Goal: Task Accomplishment & Management: Manage account settings

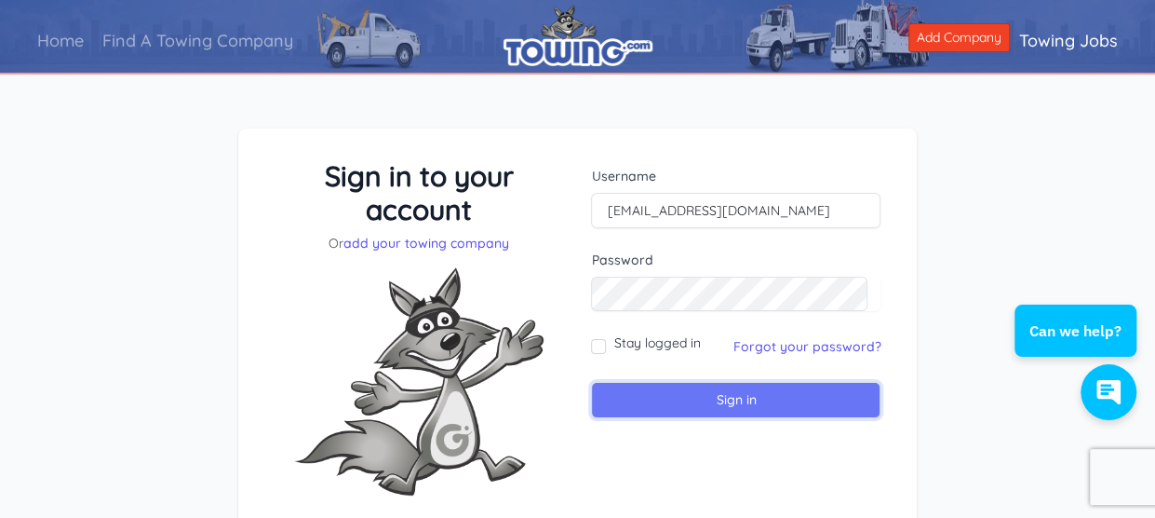
click at [692, 401] on input "Sign in" at bounding box center [736, 400] width 290 height 36
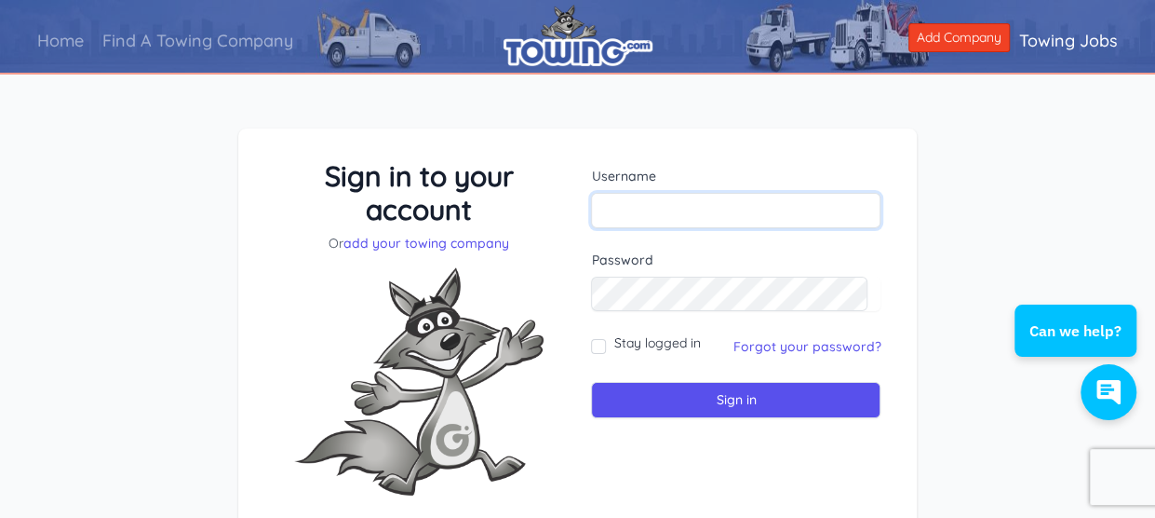
click at [668, 199] on input "text" at bounding box center [736, 210] width 290 height 35
type input "[EMAIL_ADDRESS][DOMAIN_NAME]"
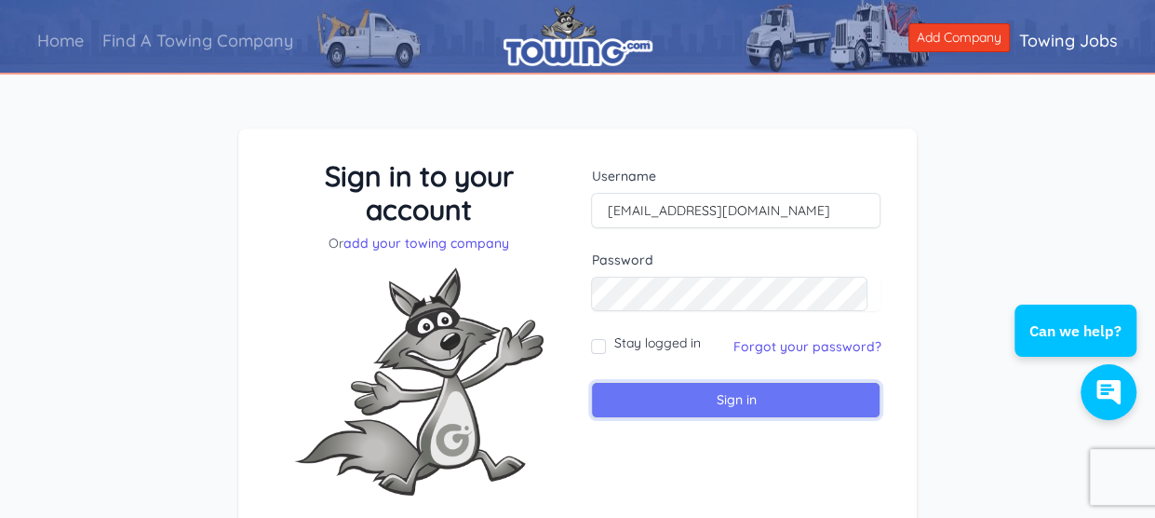
click at [722, 397] on input "Sign in" at bounding box center [736, 400] width 290 height 36
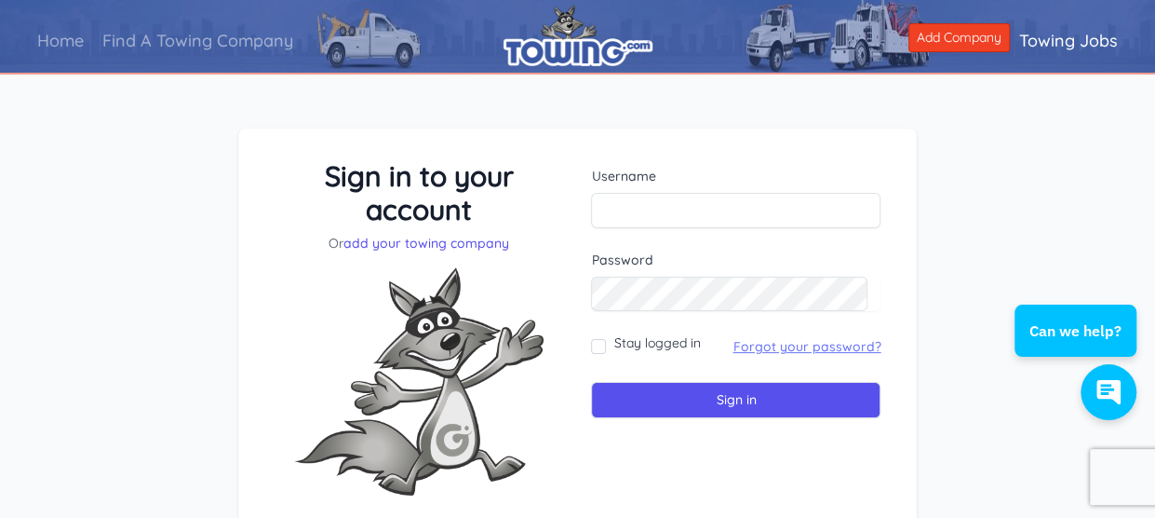
click at [755, 343] on link "Forgot your password?" at bounding box center [807, 346] width 148 height 17
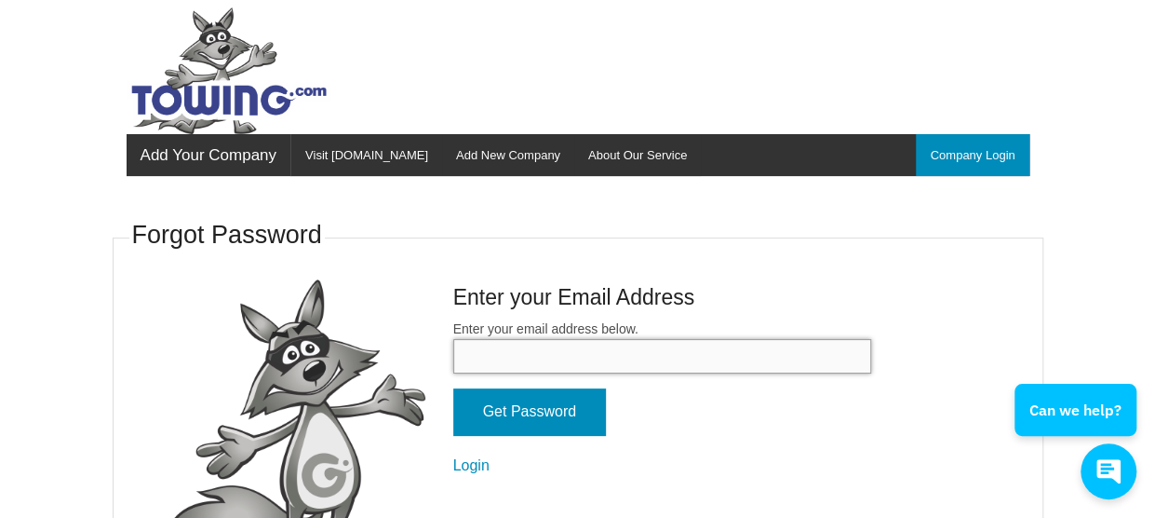
click at [662, 356] on input "Enter your email address below." at bounding box center [662, 356] width 418 height 34
type input "[EMAIL_ADDRESS][DOMAIN_NAME]"
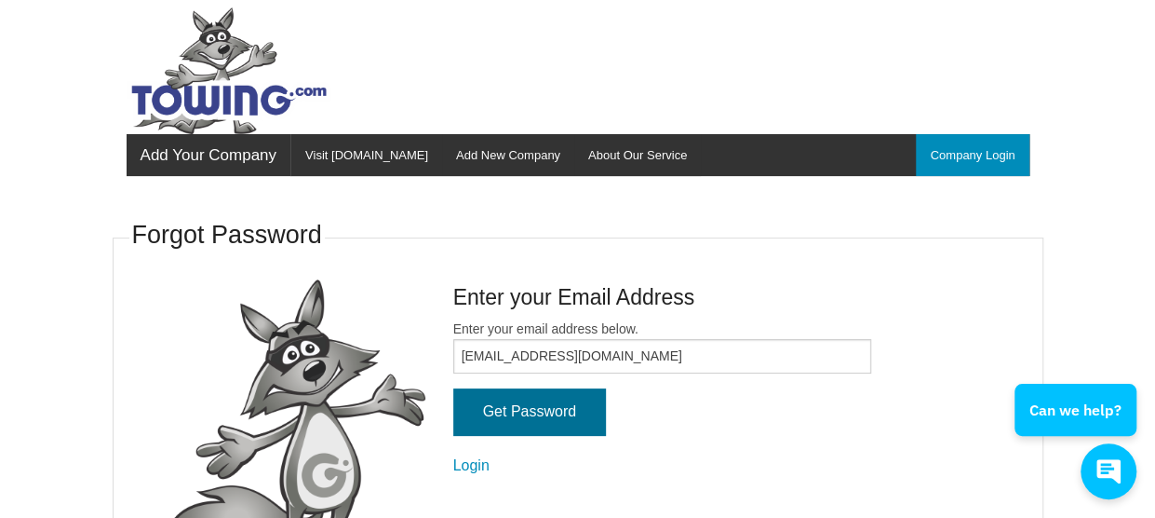
click at [556, 411] on input "Get Password" at bounding box center [529, 411] width 153 height 47
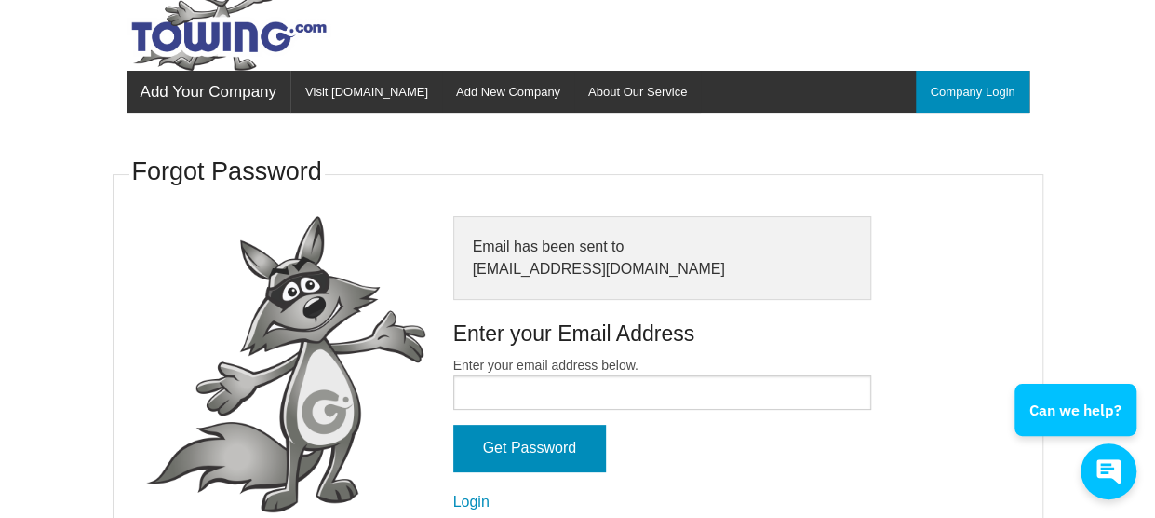
scroll to position [93, 0]
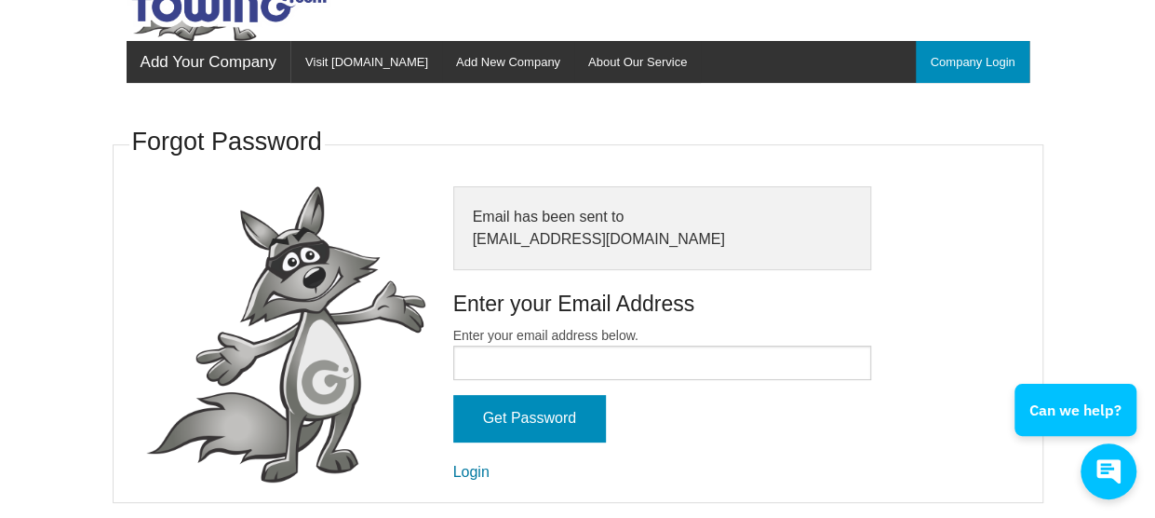
click at [477, 476] on link "Login" at bounding box center [471, 472] width 36 height 16
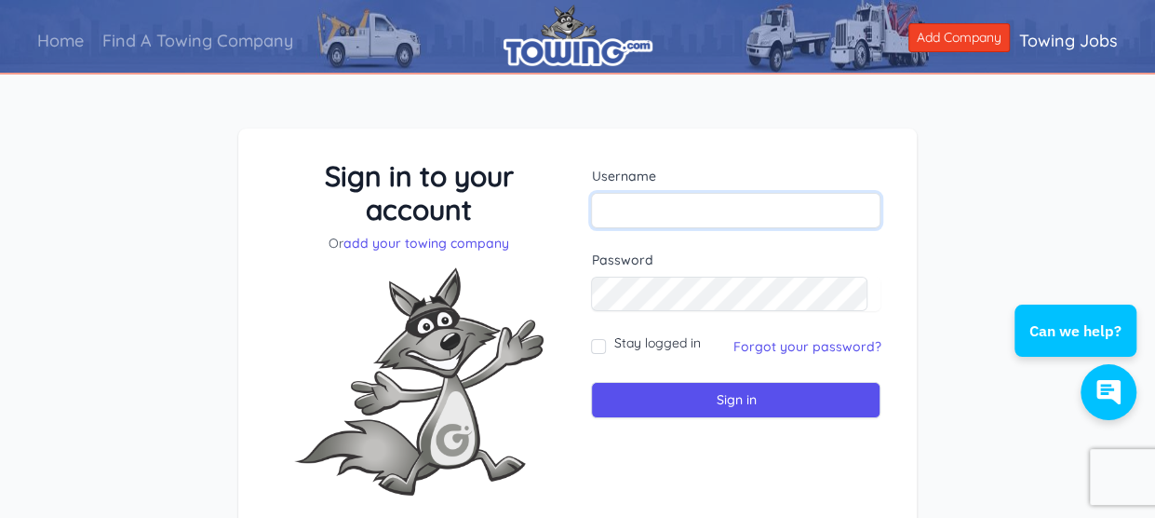
click at [664, 202] on input "text" at bounding box center [736, 210] width 290 height 35
type input "[EMAIL_ADDRESS][DOMAIN_NAME]"
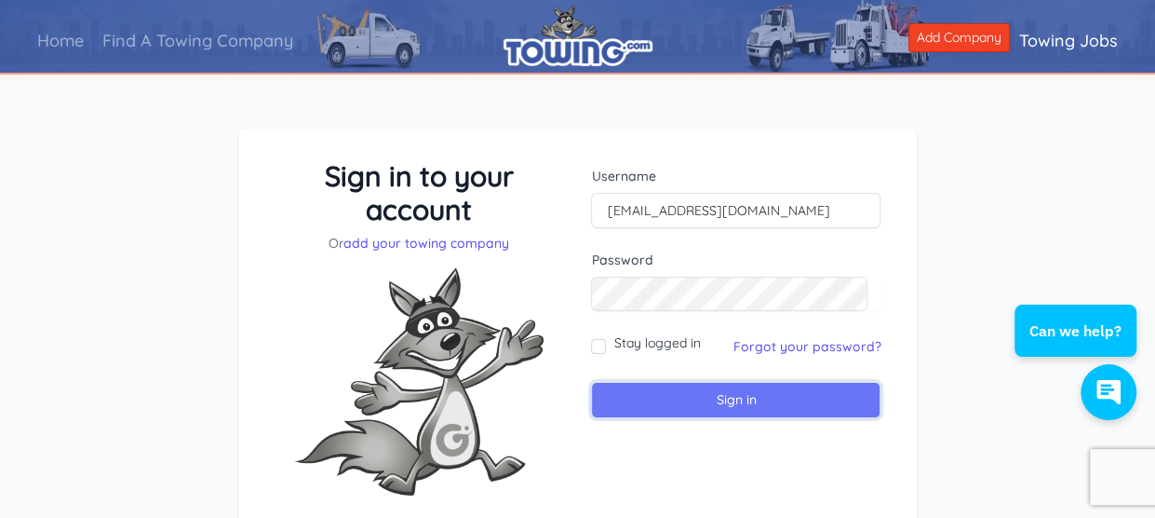
click at [730, 396] on input "Sign in" at bounding box center [736, 400] width 290 height 36
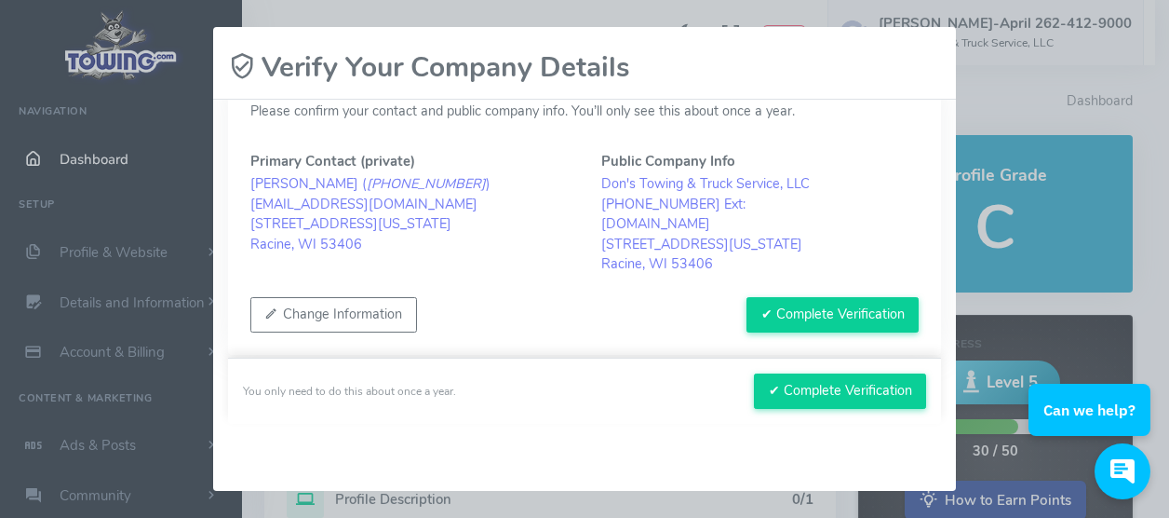
scroll to position [51, 0]
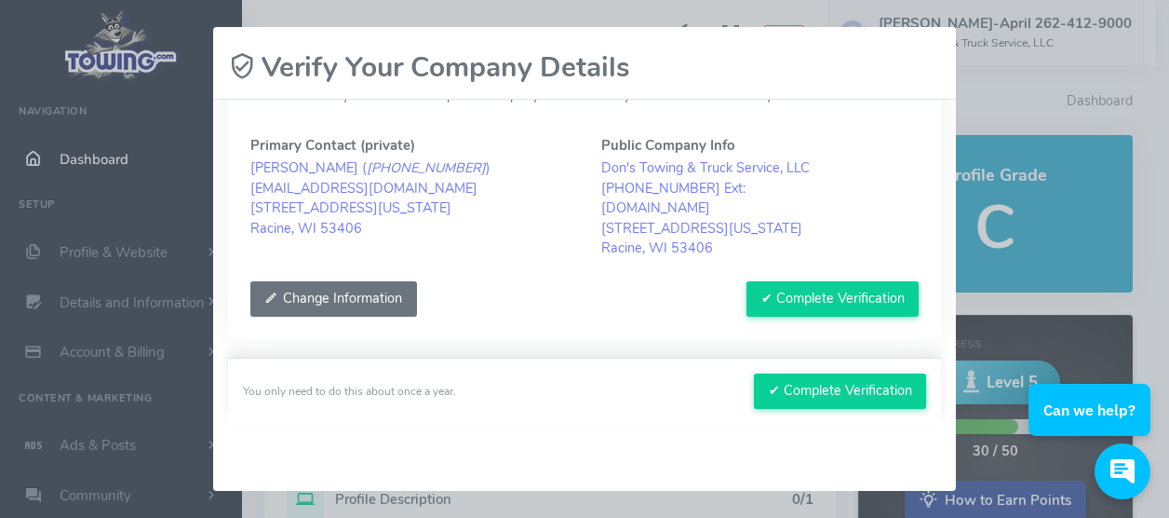
click at [366, 299] on button "Change Information" at bounding box center [333, 298] width 167 height 35
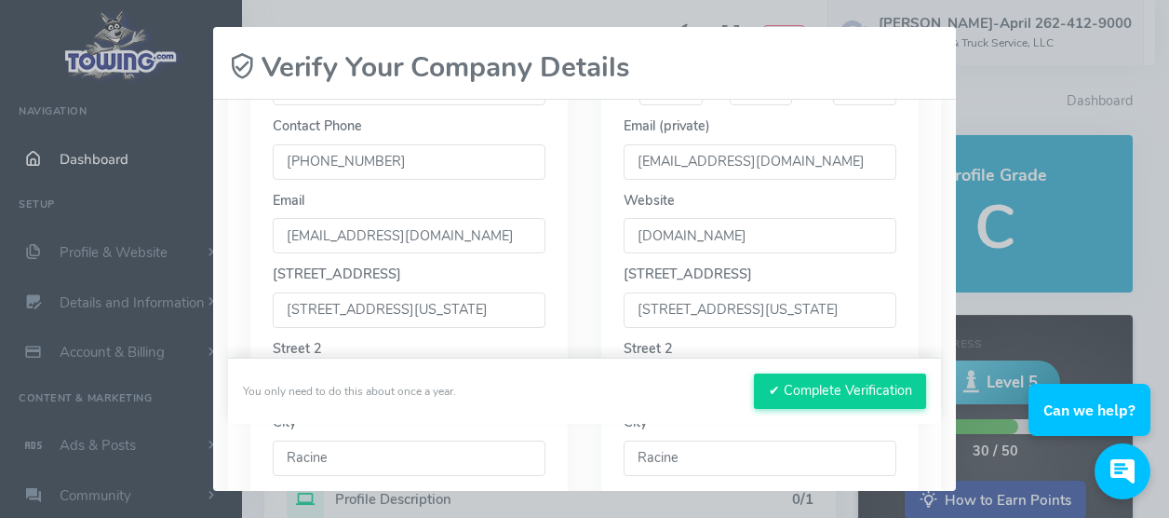
scroll to position [517, 0]
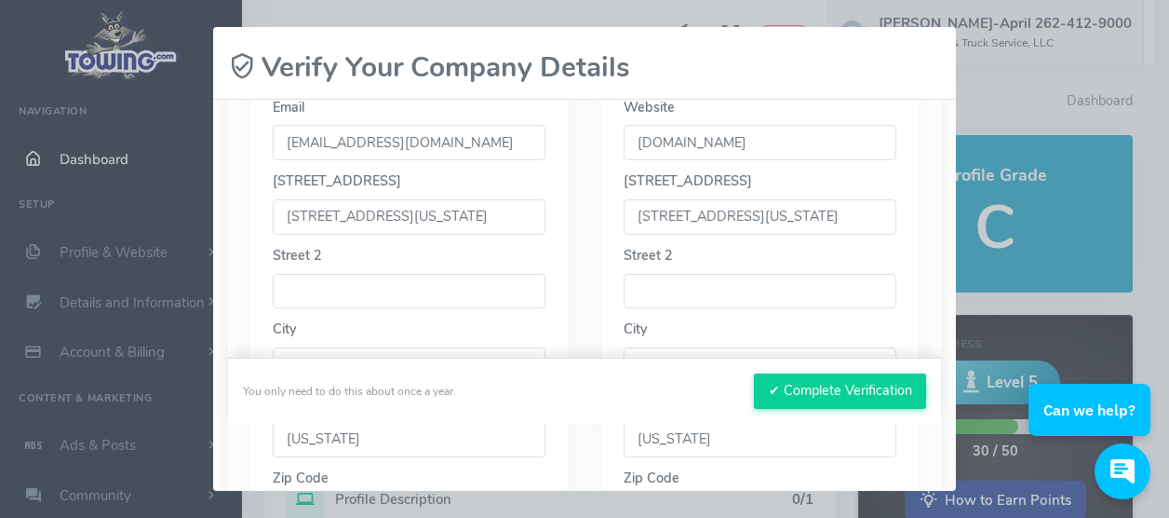
drag, startPoint x: 454, startPoint y: 219, endPoint x: 169, endPoint y: 189, distance: 286.5
click at [169, 189] on div "Please wait, submitting data... Verify Your Company Details Please confirm your…" at bounding box center [584, 259] width 1169 height 518
type input "1960 State st Racine Wi 53404"
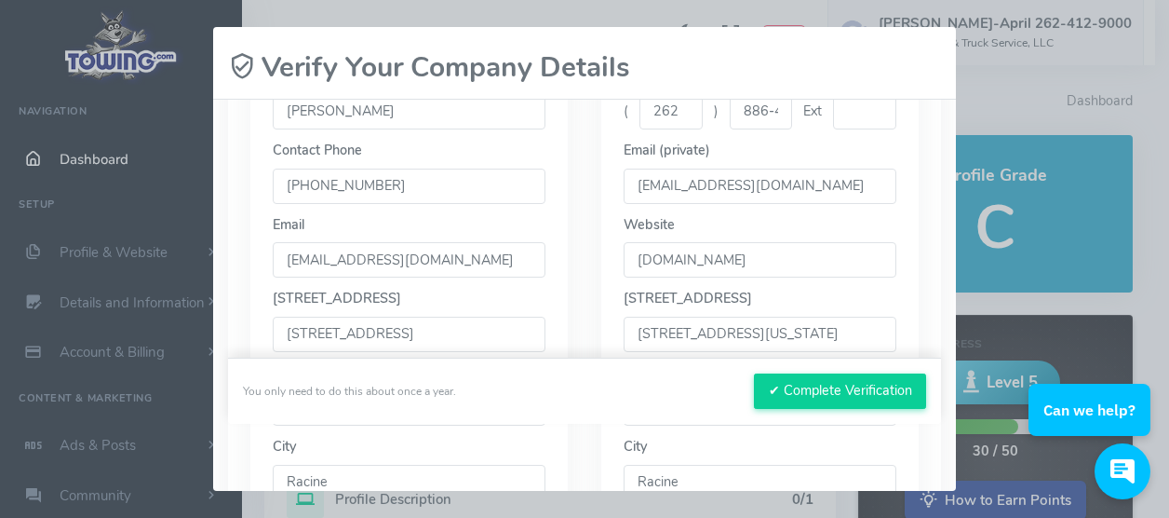
scroll to position [493, 0]
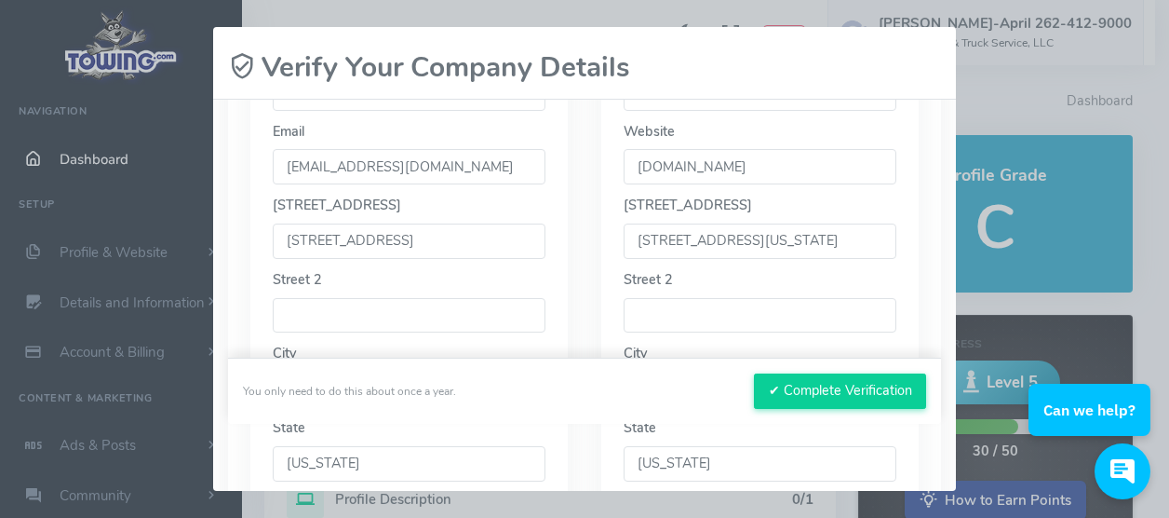
drag, startPoint x: 774, startPoint y: 241, endPoint x: 668, endPoint y: 215, distance: 108.4
click at [668, 215] on div "Street 1 8100 Washington Ave." at bounding box center [760, 227] width 273 height 63
type input "8"
type input "1960 State st Racine Wi 53404"
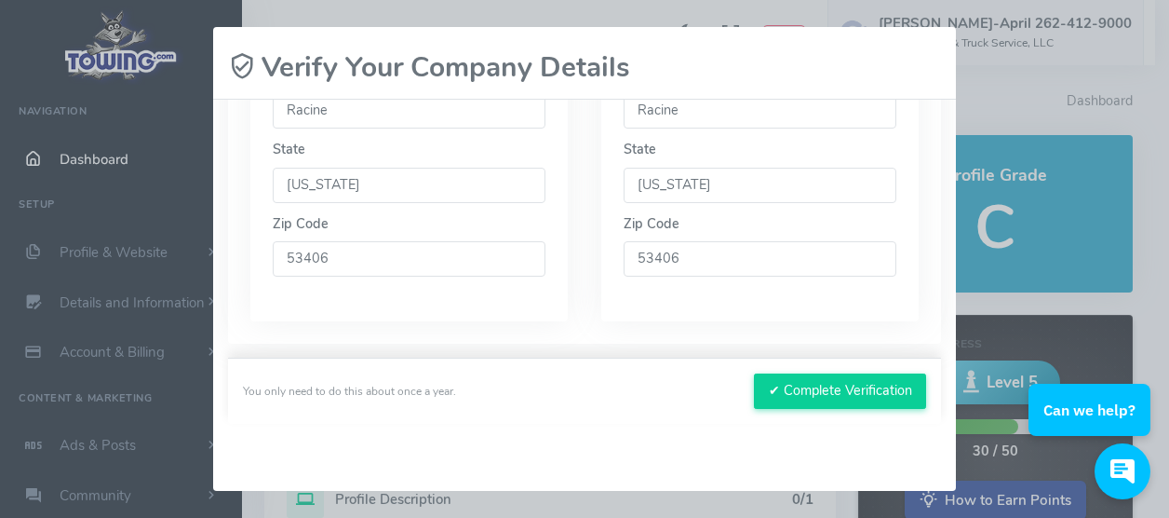
click at [762, 256] on input "53406" at bounding box center [760, 258] width 273 height 35
type input "53404"
click at [366, 262] on input "53406" at bounding box center [409, 258] width 273 height 35
type input "53404"
click at [782, 394] on button "✔ Complete Verification" at bounding box center [840, 390] width 172 height 35
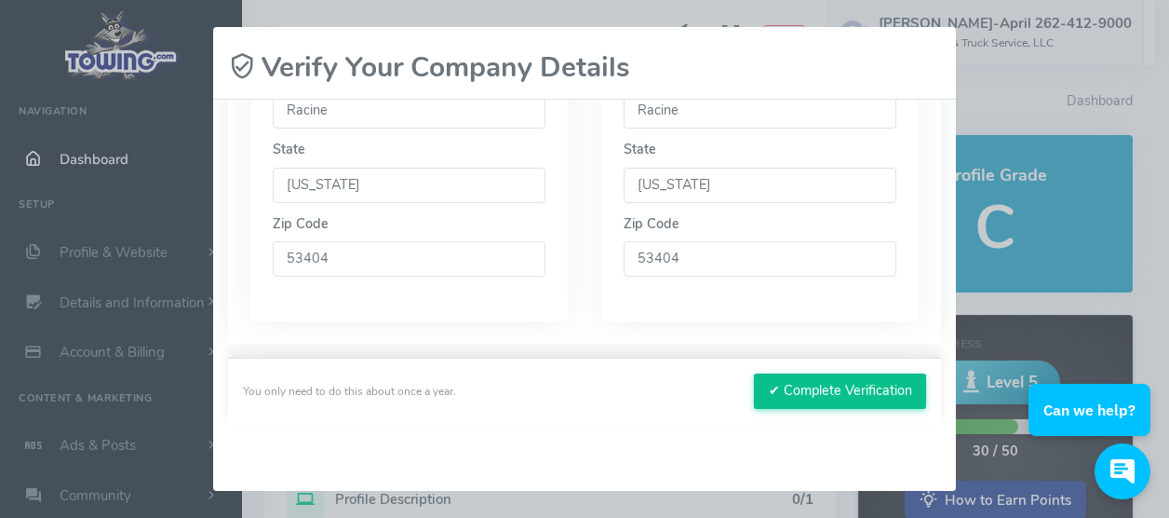
click at [874, 396] on button "✔ Complete Verification" at bounding box center [840, 390] width 172 height 35
click at [825, 389] on button "✔ Complete Verification" at bounding box center [840, 390] width 172 height 35
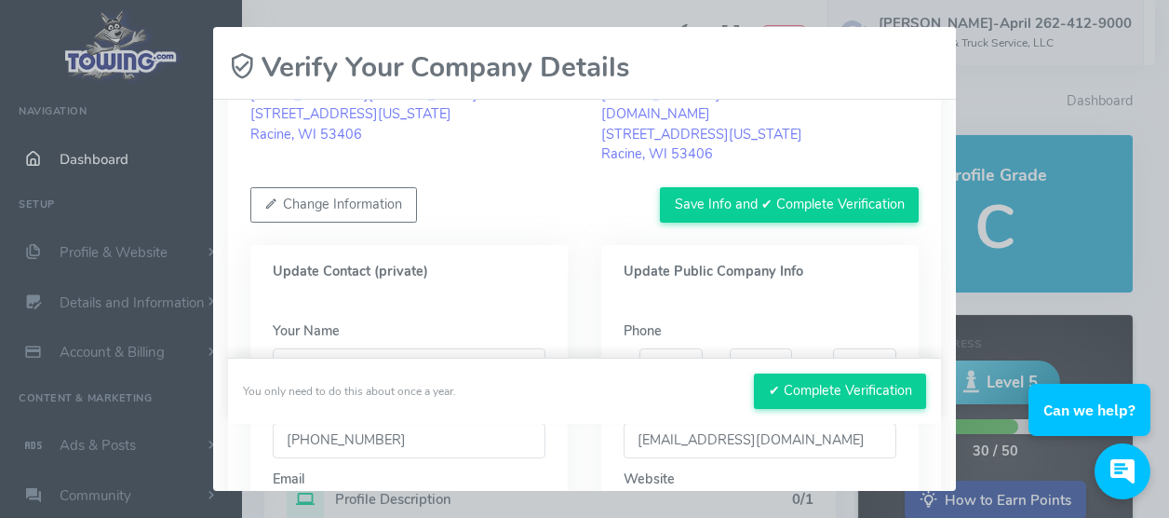
scroll to position [186, 0]
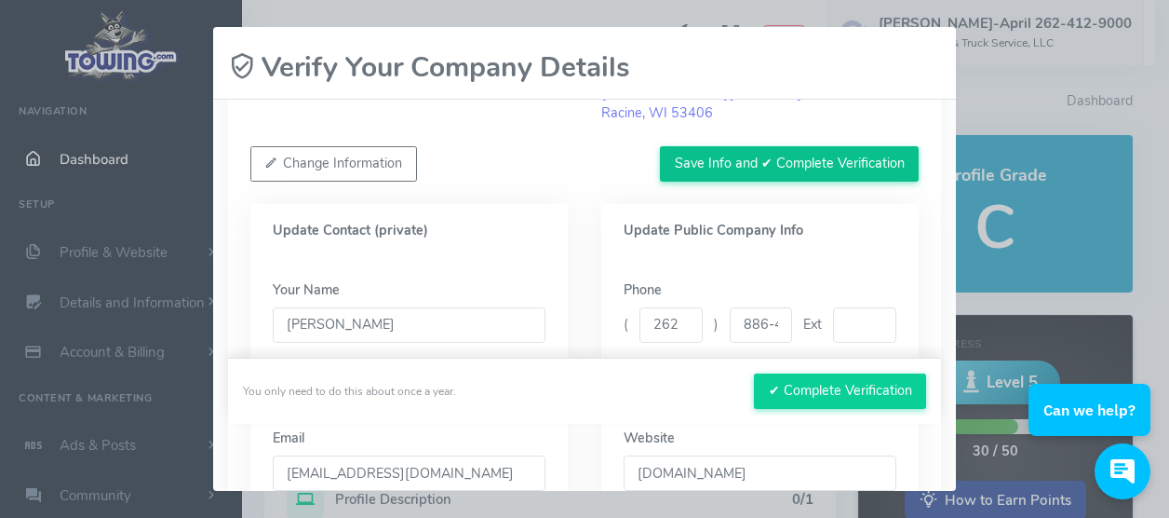
click at [697, 152] on button "Save Info and ✔ Complete Verification" at bounding box center [789, 163] width 259 height 35
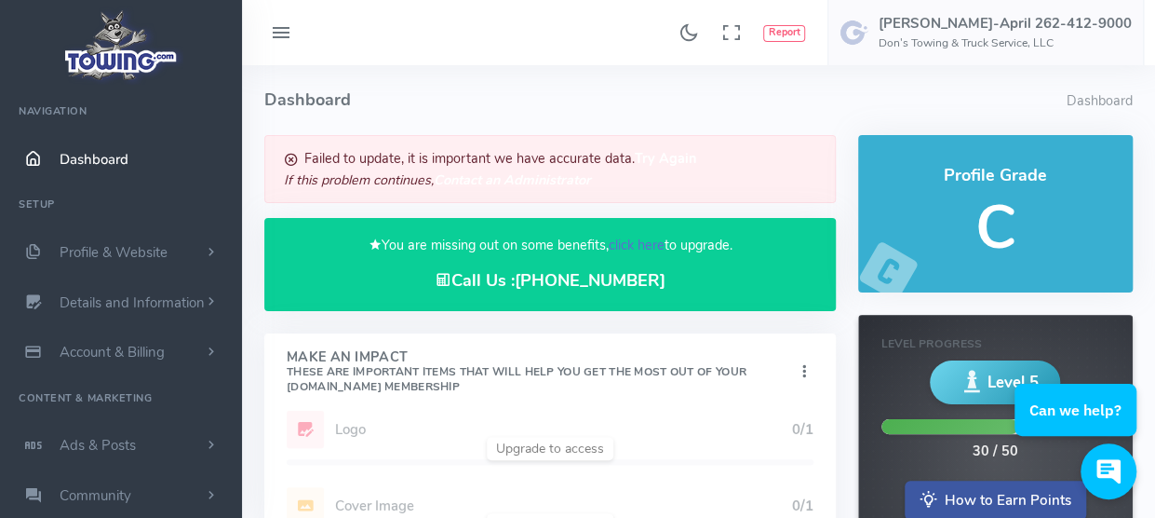
click at [651, 247] on link "click here" at bounding box center [636, 245] width 56 height 19
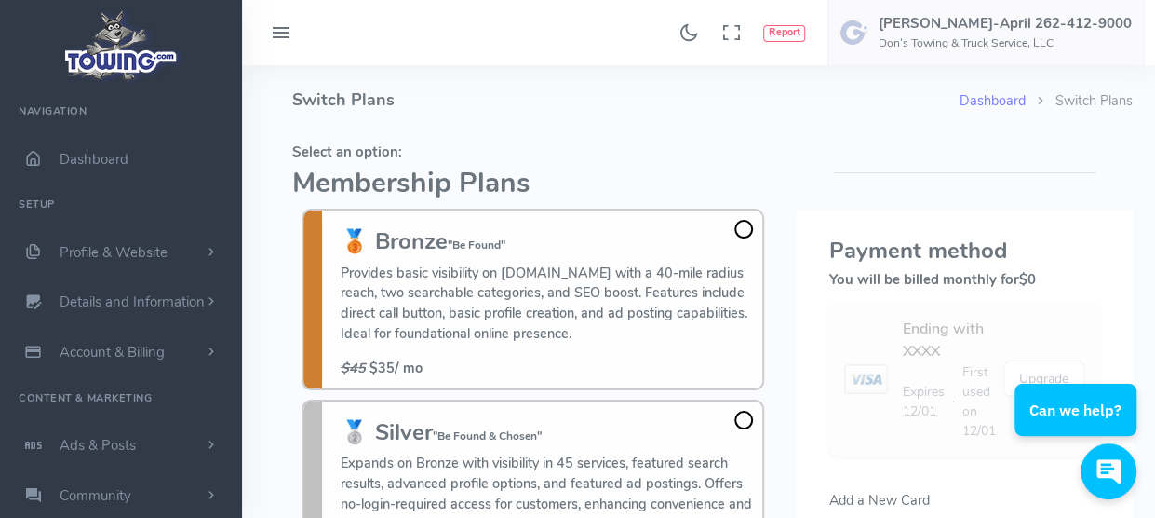
click at [276, 34] on icon at bounding box center [281, 34] width 22 height 30
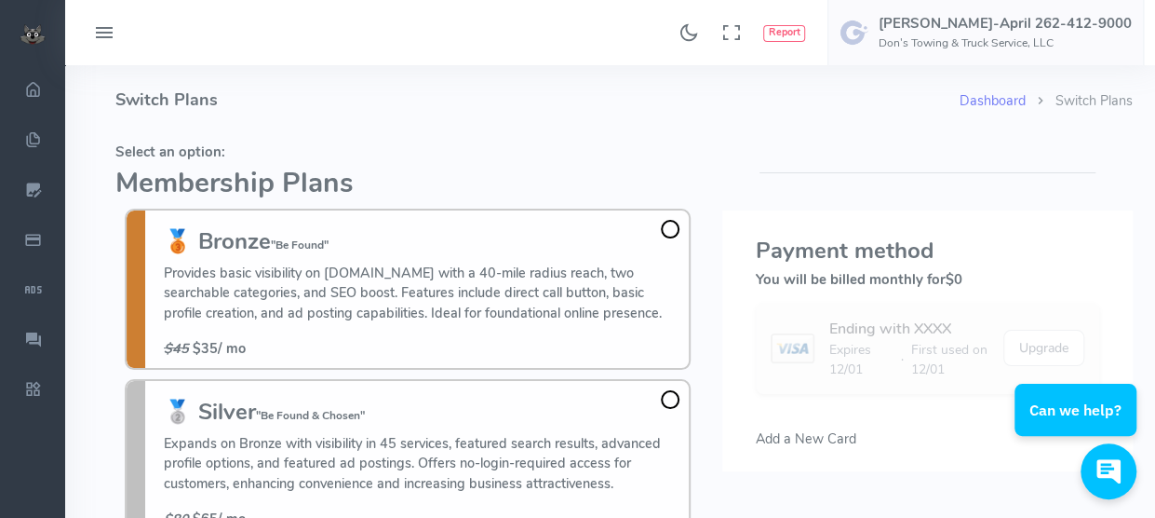
click at [116, 34] on button at bounding box center [104, 33] width 56 height 36
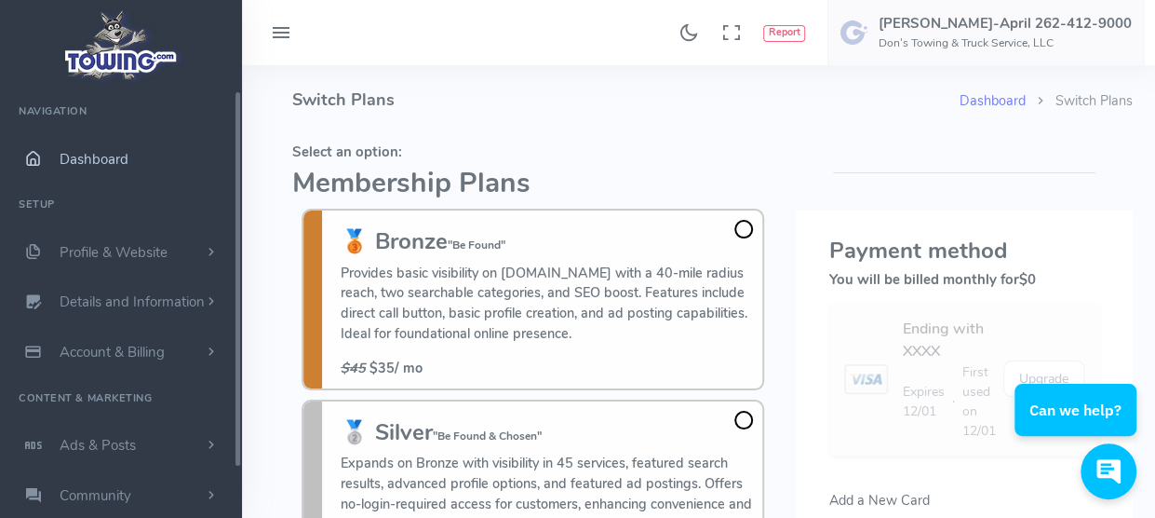
click at [71, 154] on span "Dashboard" at bounding box center [94, 159] width 69 height 19
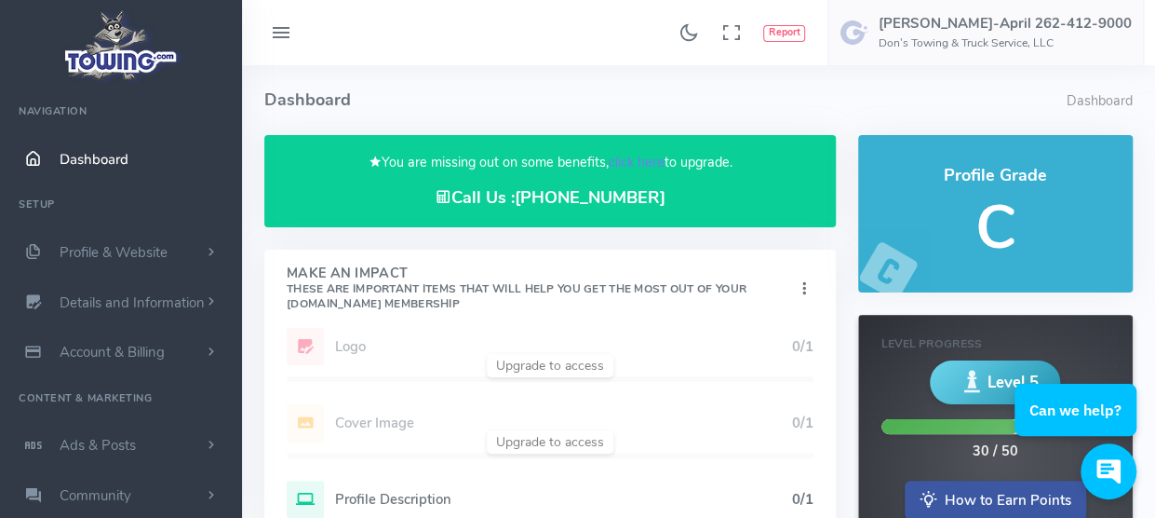
click at [970, 247] on h5 "C" at bounding box center [996, 228] width 230 height 66
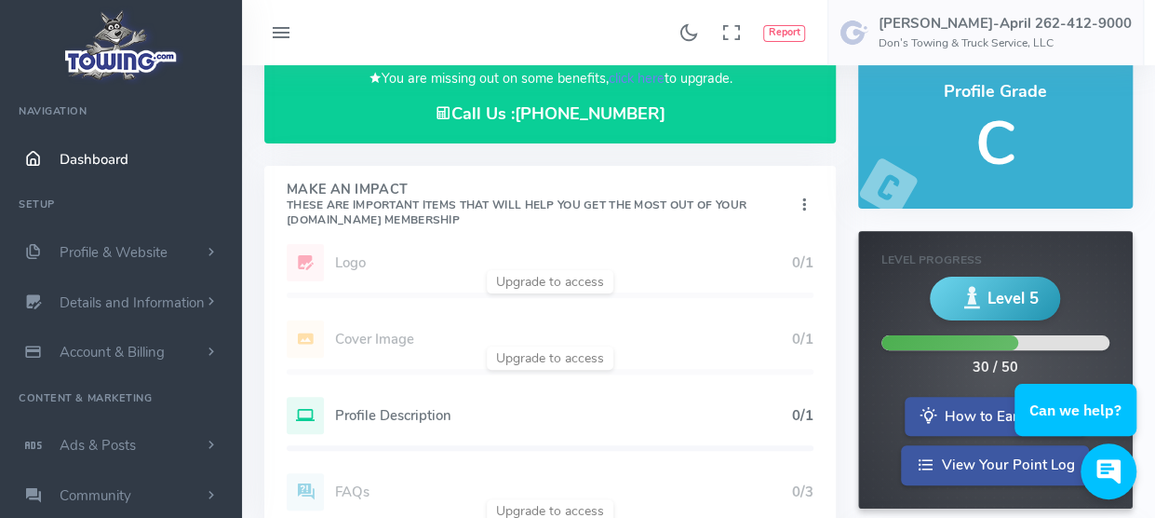
scroll to position [186, 0]
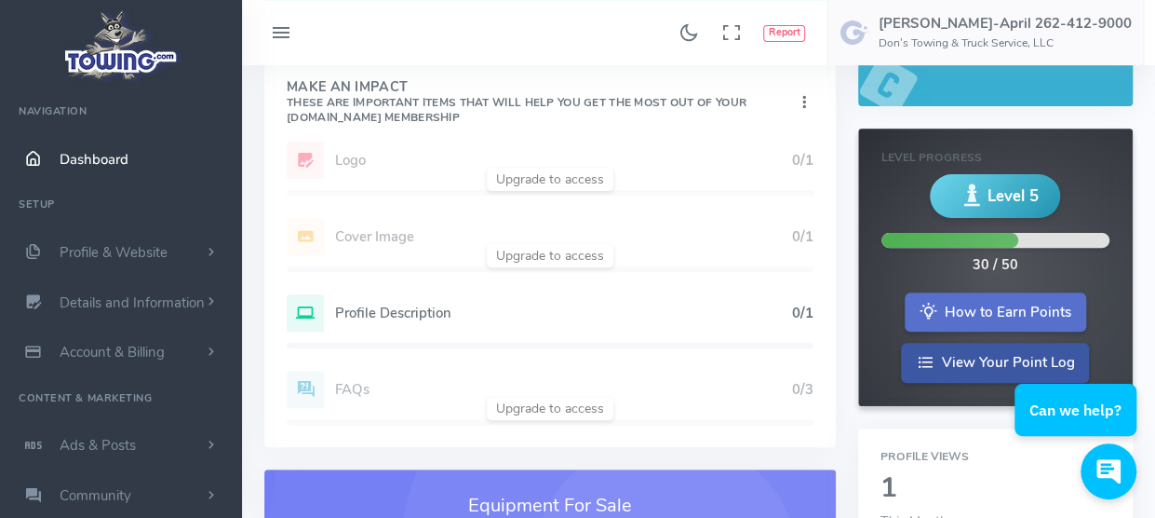
click at [983, 319] on link "How to Earn Points" at bounding box center [996, 312] width 182 height 40
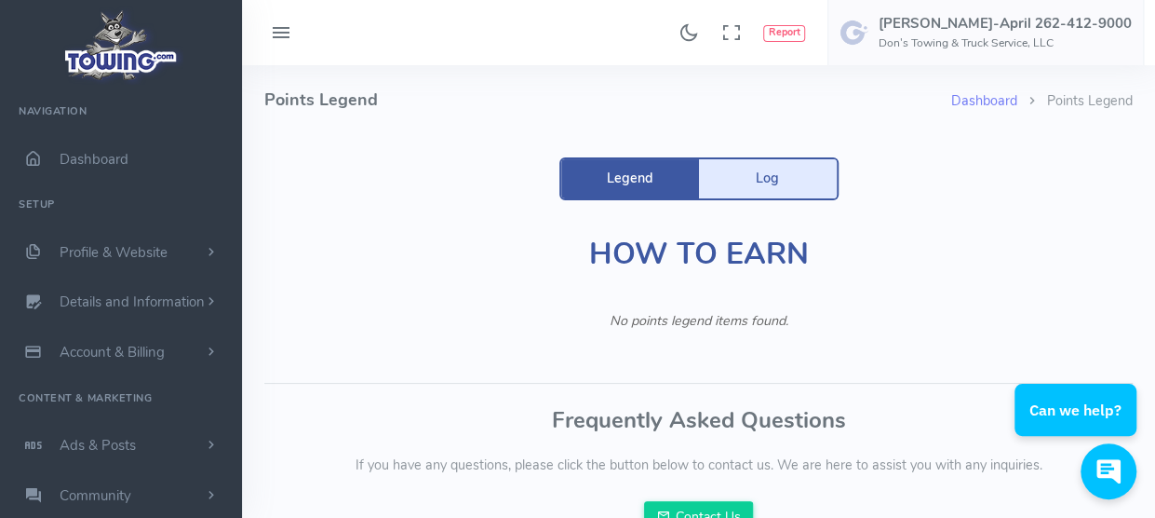
click at [775, 178] on link "Log" at bounding box center [768, 178] width 138 height 39
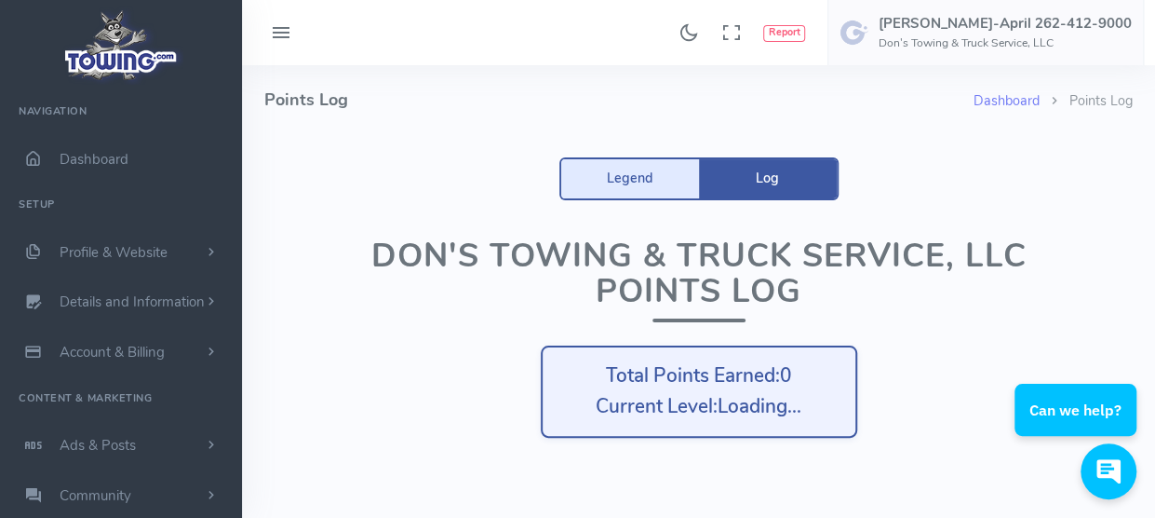
click at [617, 174] on link "Legend" at bounding box center [630, 178] width 138 height 39
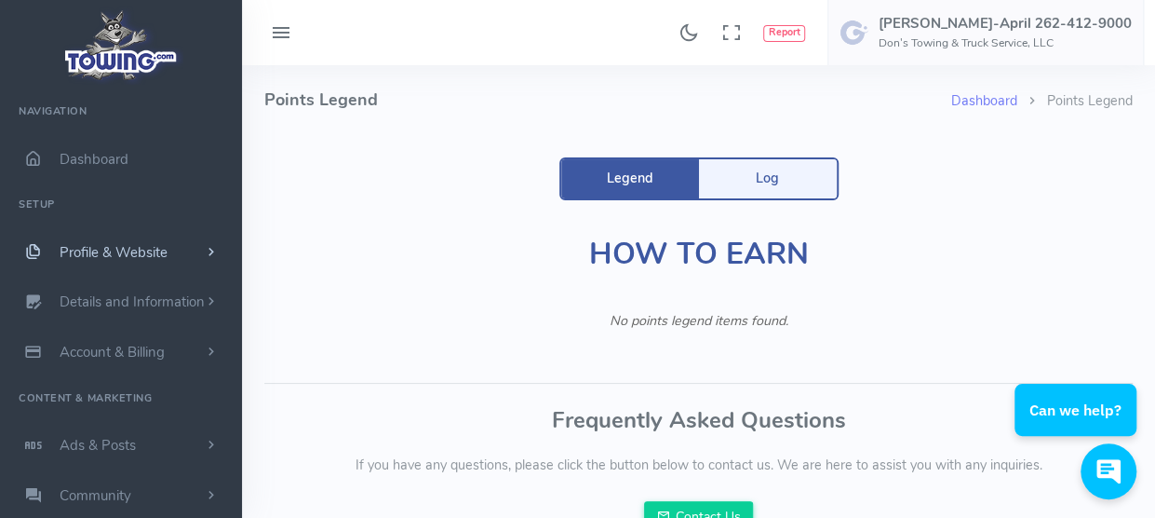
click at [145, 263] on link "Profile & Website" at bounding box center [121, 252] width 242 height 50
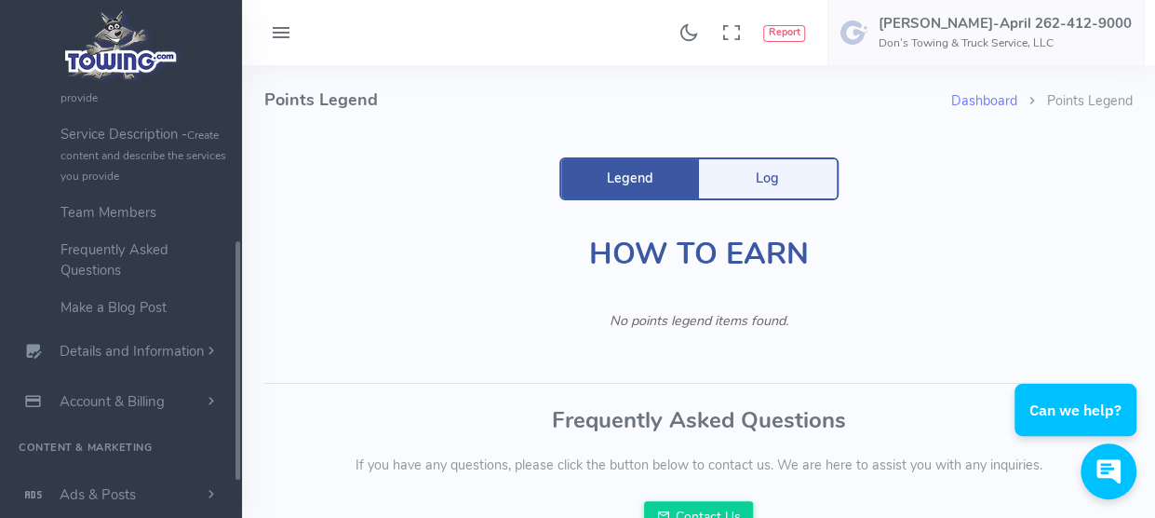
scroll to position [279, 0]
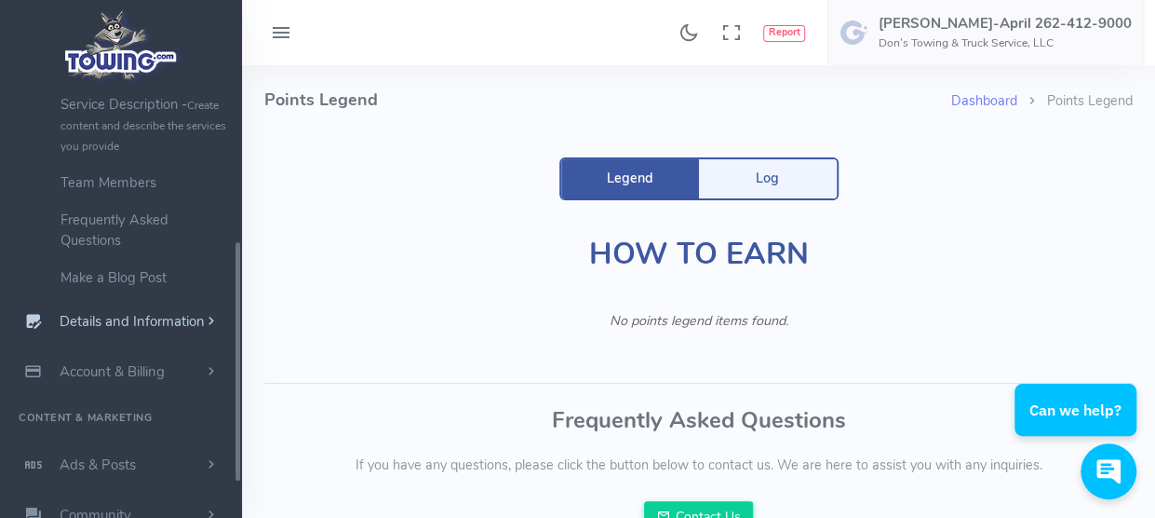
click at [158, 317] on span "Details and Information" at bounding box center [132, 322] width 145 height 19
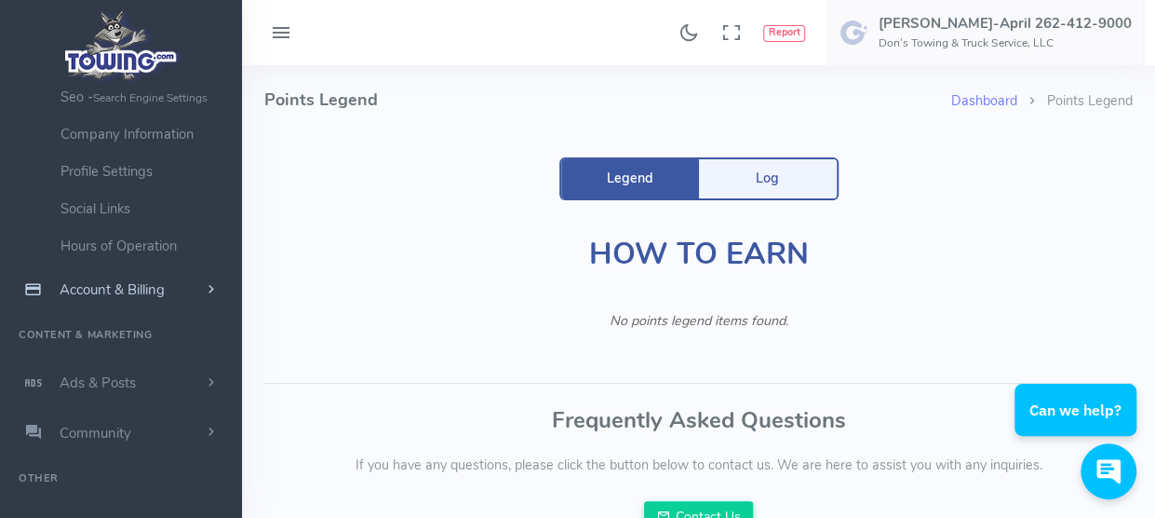
click at [144, 290] on span "Account & Billing" at bounding box center [112, 289] width 105 height 19
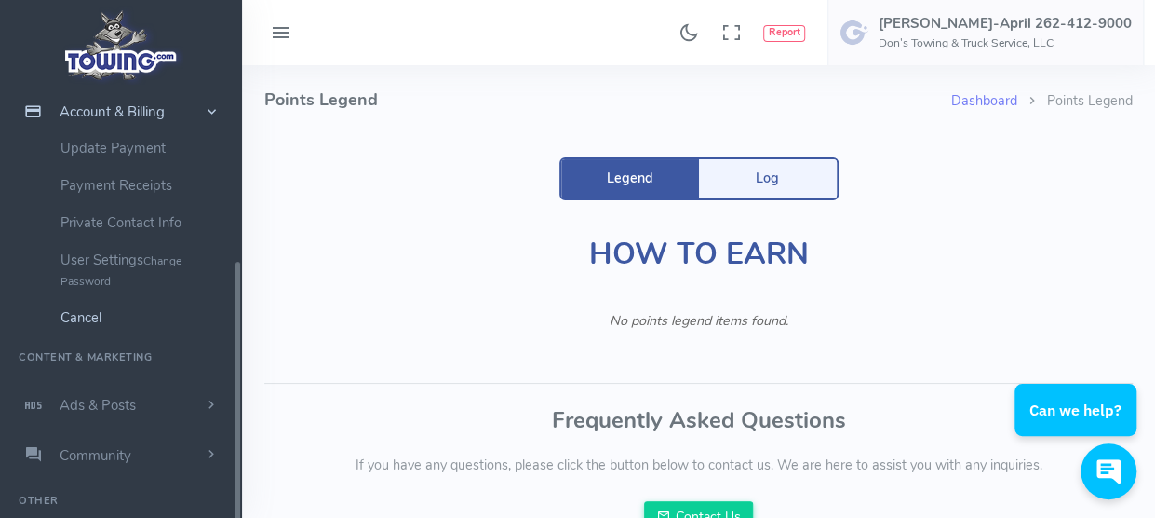
scroll to position [0, 0]
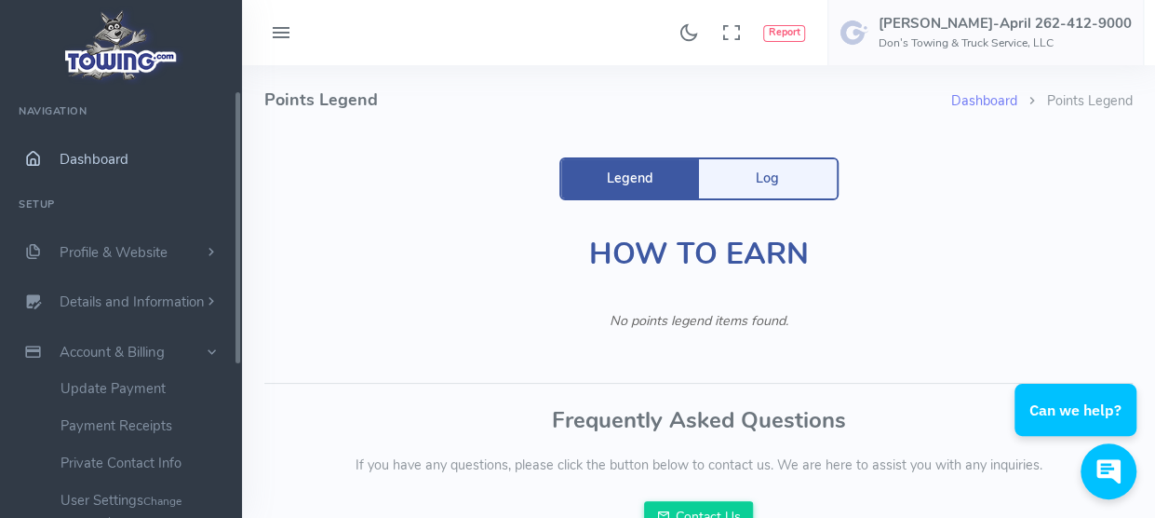
click at [101, 150] on span "Dashboard" at bounding box center [94, 159] width 69 height 19
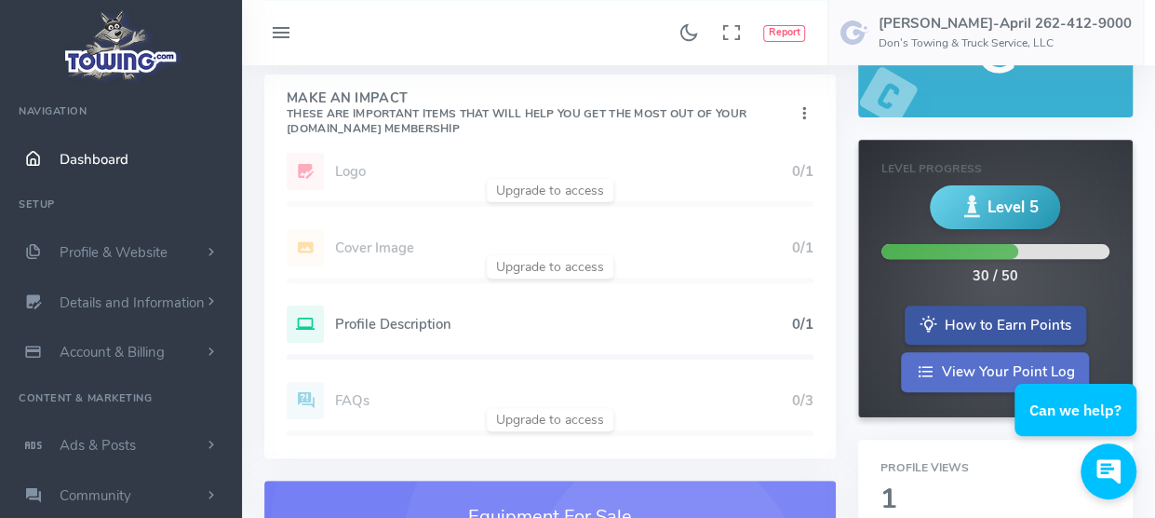
scroll to position [186, 0]
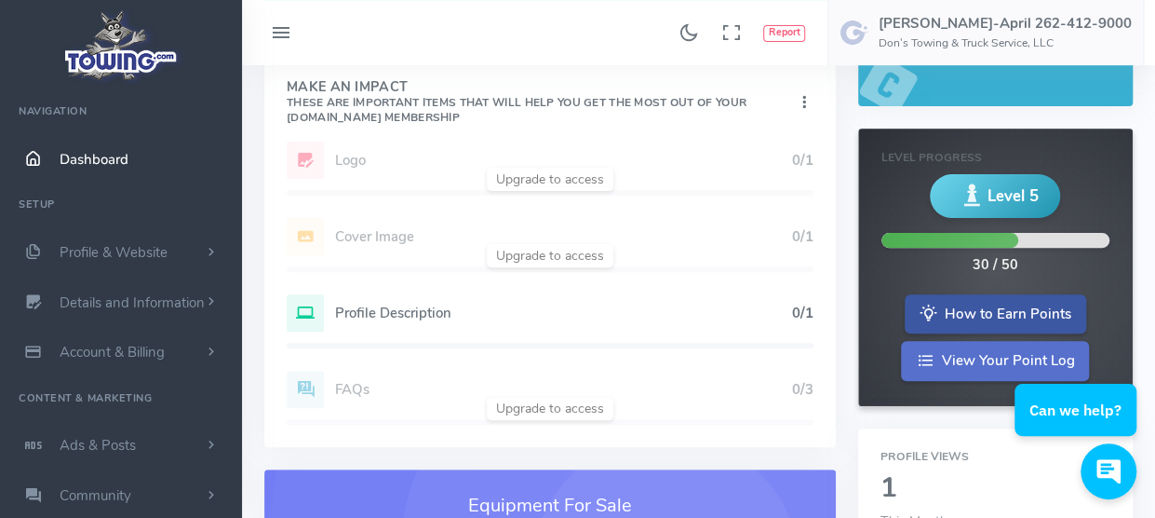
click at [981, 355] on link "View Your Point Log" at bounding box center [995, 361] width 188 height 40
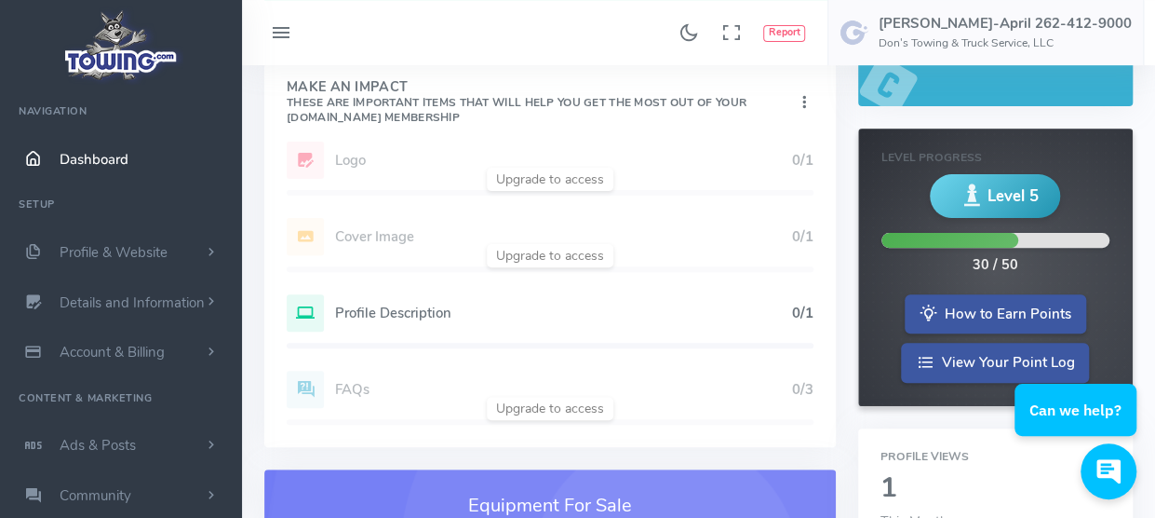
click at [1000, 198] on span "Level 5" at bounding box center [1012, 195] width 51 height 23
click at [997, 250] on div "30 / 50" at bounding box center [996, 254] width 228 height 43
click at [994, 232] on div "Level 5 30 / 50" at bounding box center [996, 224] width 228 height 101
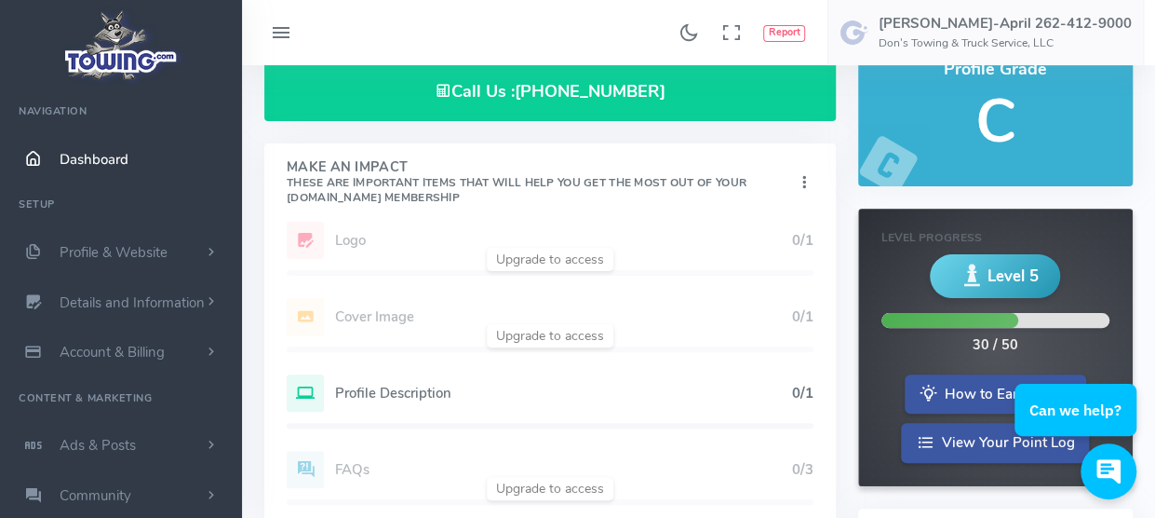
scroll to position [0, 0]
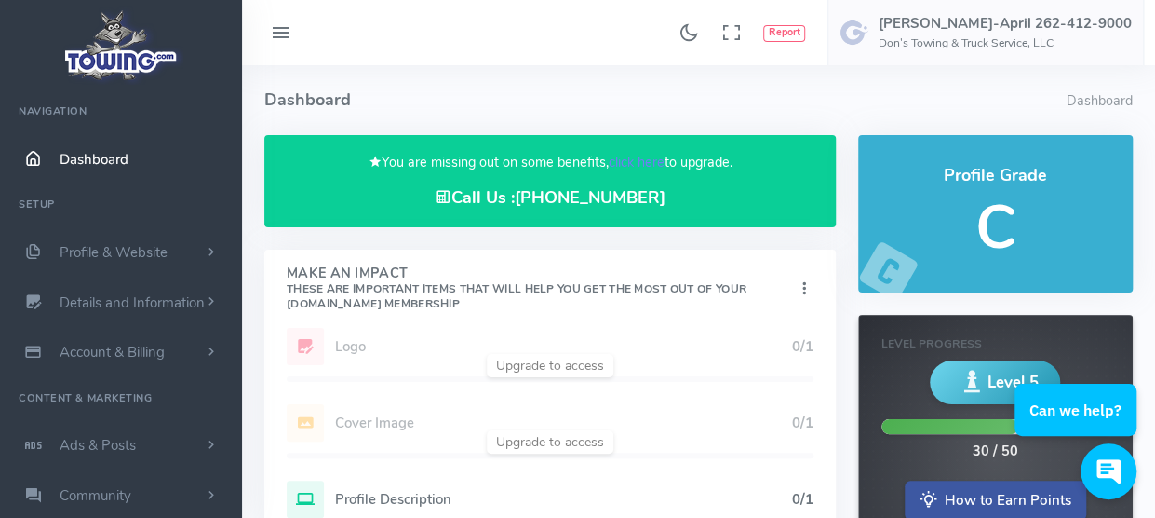
click at [992, 223] on h5 "C" at bounding box center [996, 228] width 230 height 66
click at [920, 49] on h6 "Don's Towing & Truck Service, LLC" at bounding box center [1005, 43] width 253 height 12
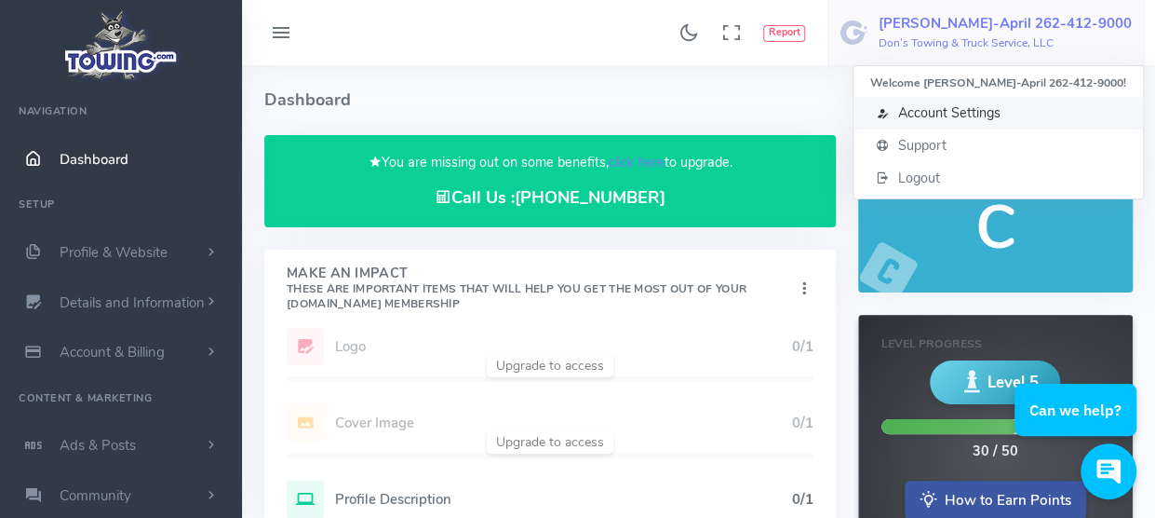
click at [938, 115] on span "Account Settings" at bounding box center [949, 112] width 102 height 19
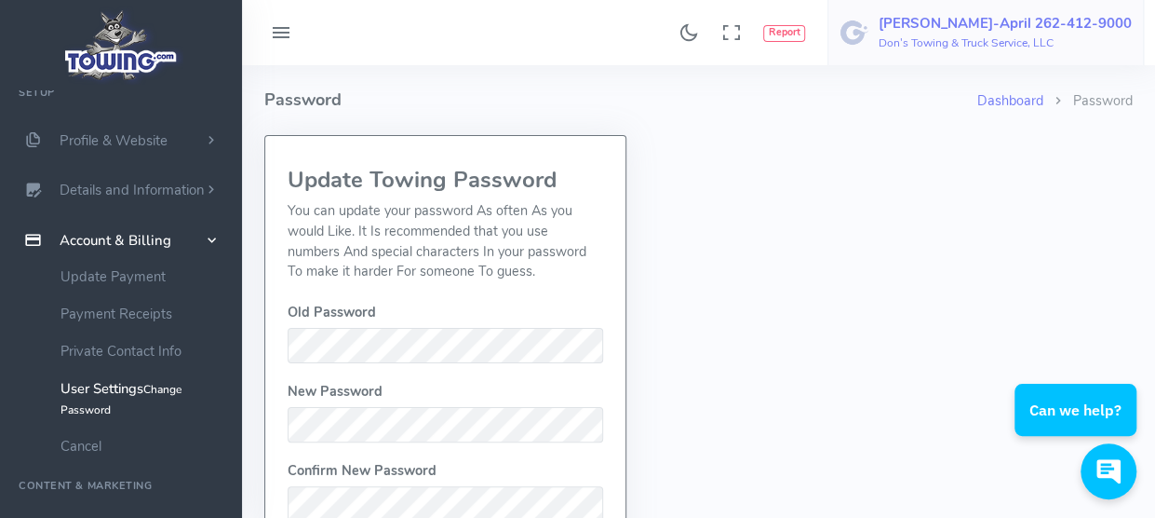
click at [1048, 51] on link "James Durham-April 262-412-9000 Don's Towing & Truck Service, LLC" at bounding box center [986, 32] width 317 height 65
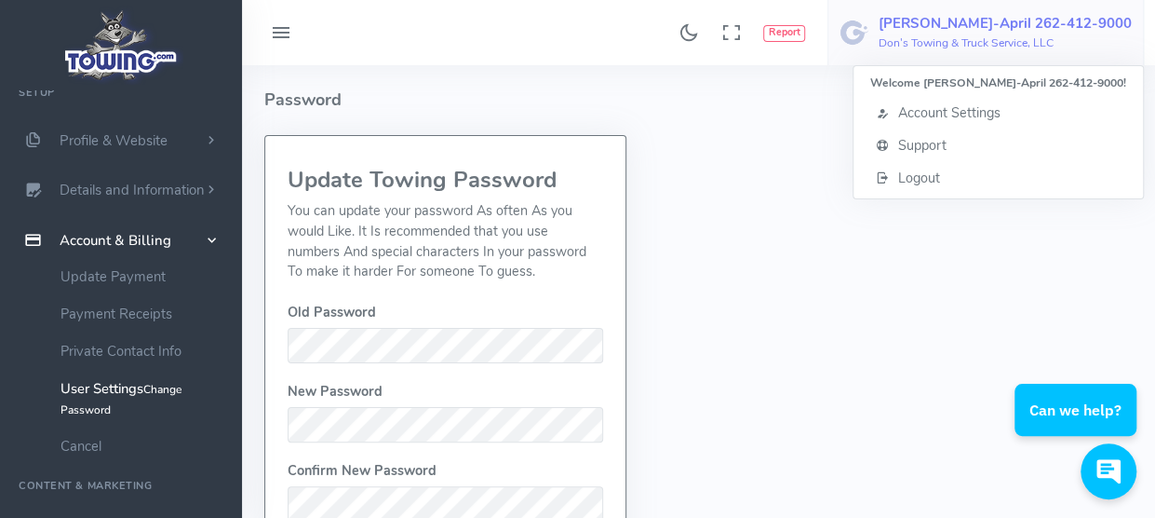
click at [792, 168] on div "Dashboard Password Password Update Towing Password You can update your password…" at bounding box center [698, 336] width 869 height 543
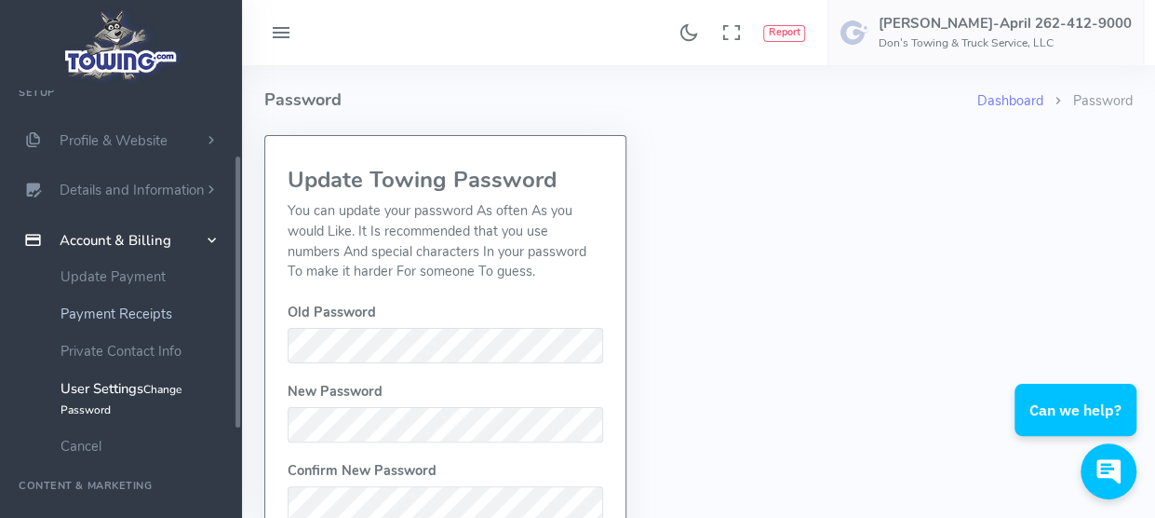
scroll to position [19, 0]
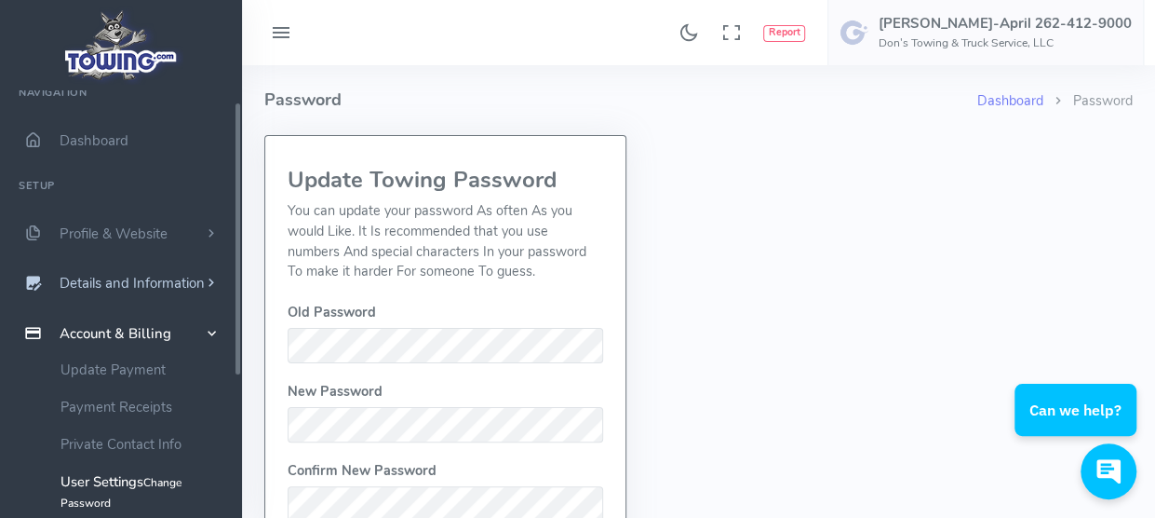
click at [115, 278] on span "Details and Information" at bounding box center [132, 284] width 145 height 19
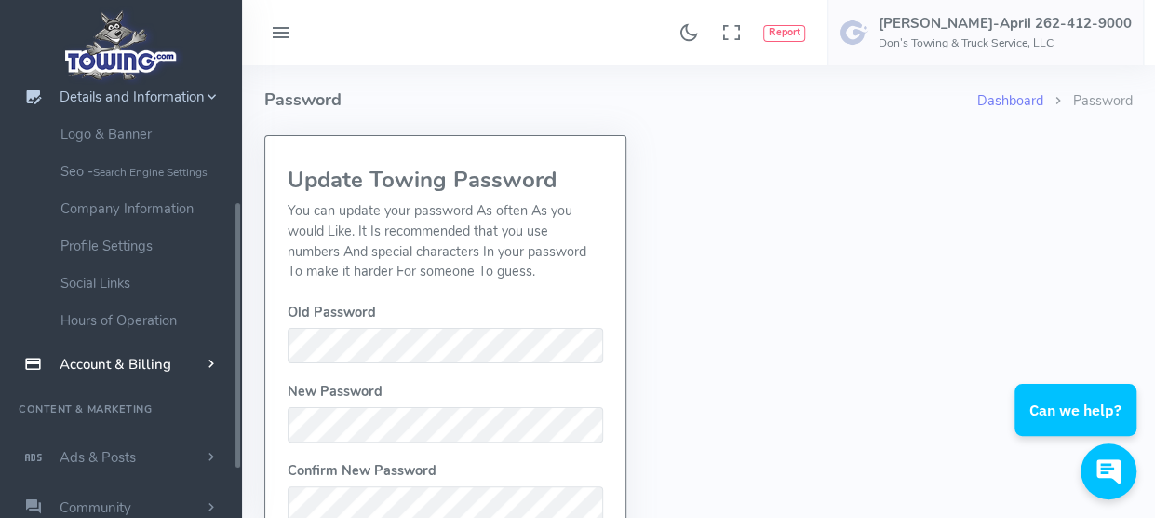
scroll to position [0, 0]
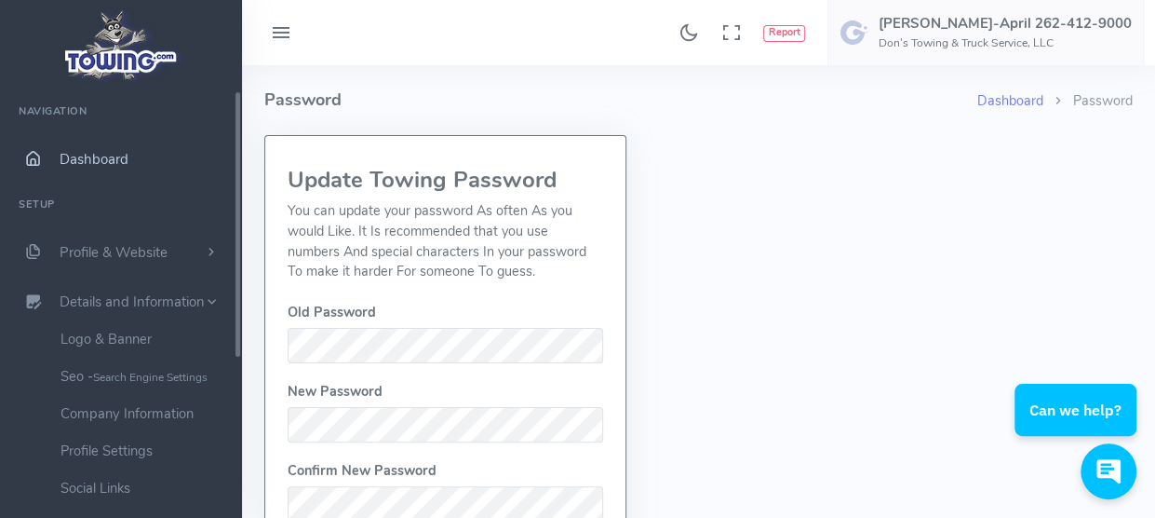
click at [113, 163] on span "Dashboard" at bounding box center [94, 159] width 69 height 19
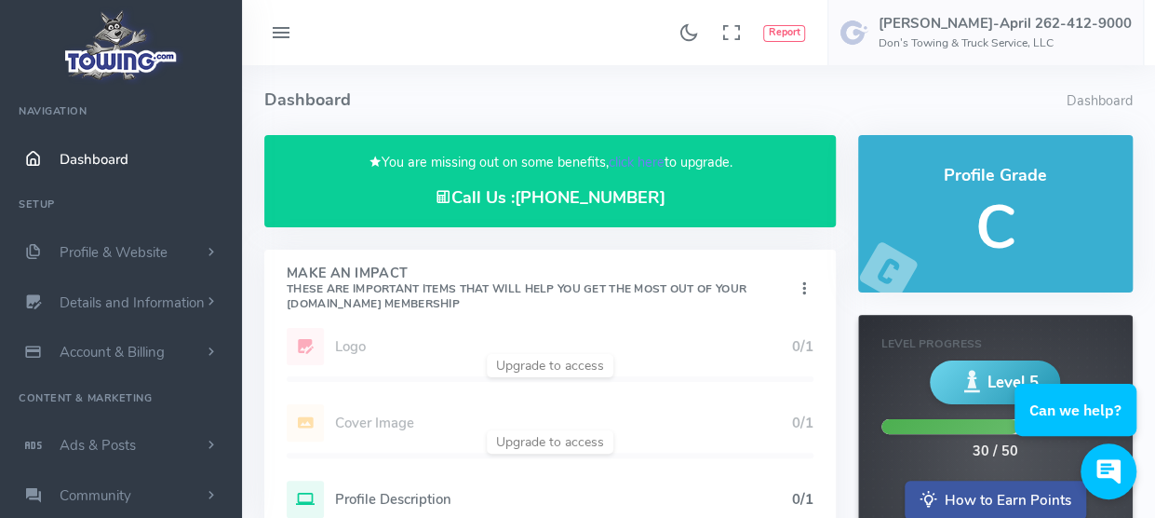
click at [115, 165] on span "Dashboard" at bounding box center [94, 159] width 69 height 19
click at [102, 252] on span "Profile & Website" at bounding box center [114, 252] width 108 height 19
